Goal: Book appointment/travel/reservation

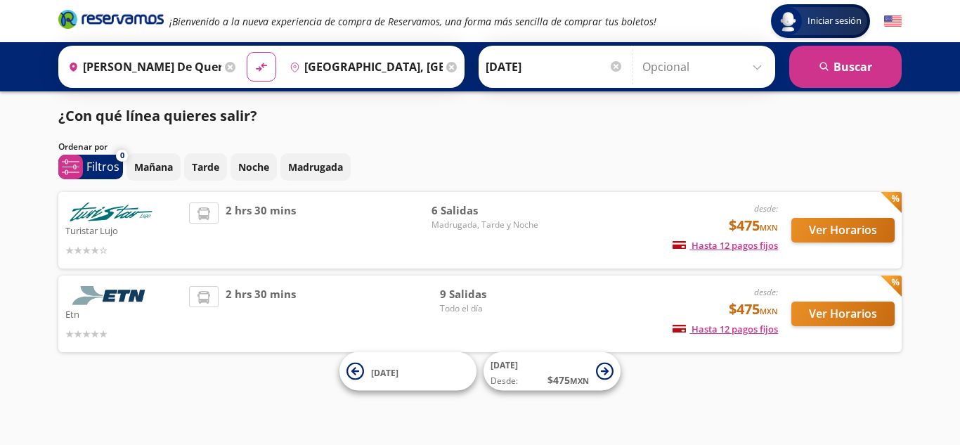
click at [118, 226] on p "Turistar Lujo" at bounding box center [123, 229] width 117 height 17
click at [845, 221] on button "Ver Horarios" at bounding box center [842, 230] width 103 height 25
click at [808, 312] on button "Ver Horarios" at bounding box center [842, 313] width 103 height 25
